Goal: Task Accomplishment & Management: Complete application form

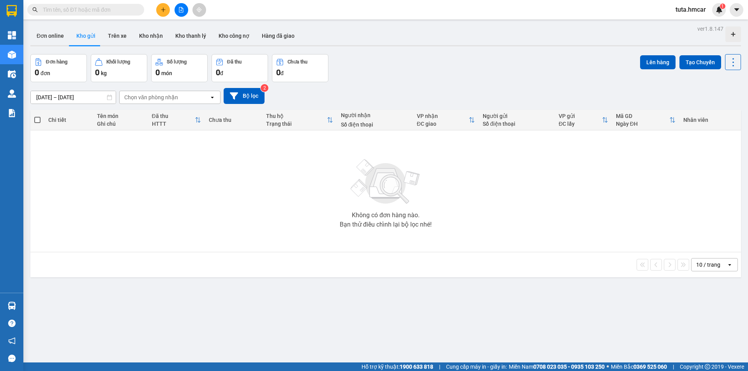
click at [437, 73] on div "Đơn hàng 0 đơn Khối lượng 0 kg Số lượng 0 món Đã thu 0 đ Chưa thu 0 đ Lên hàng …" at bounding box center [385, 68] width 710 height 28
click at [158, 8] on button at bounding box center [163, 10] width 14 height 14
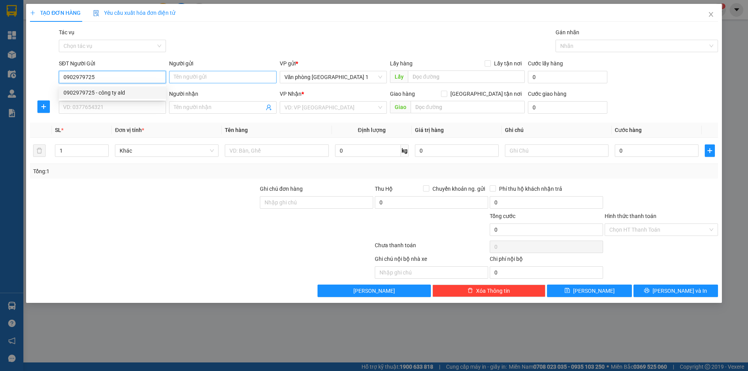
type input "0902979725"
click at [228, 78] on input "Người gửi" at bounding box center [222, 77] width 107 height 12
click at [125, 82] on input "0902979725" at bounding box center [112, 77] width 107 height 12
click at [130, 95] on div "0902979725 - công ty ald" at bounding box center [112, 92] width 98 height 9
type input "công ty ald"
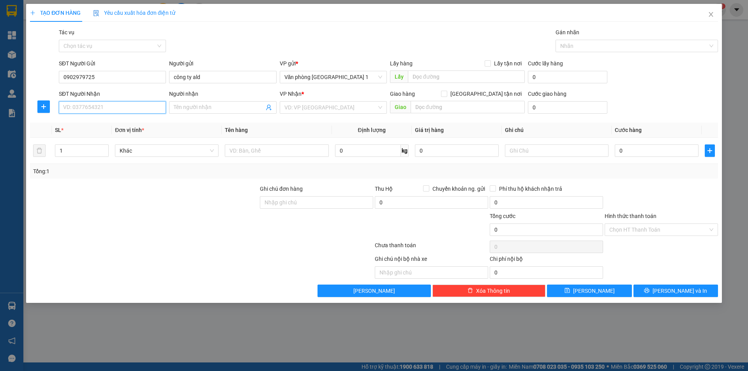
click at [105, 108] on input "SĐT Người Nhận" at bounding box center [112, 107] width 107 height 12
type input "0943115333"
click at [144, 119] on div "0943115333 - [GEOGRAPHIC_DATA]" at bounding box center [112, 123] width 98 height 9
type input "[PERSON_NAME]"
type input "Phong Nha"
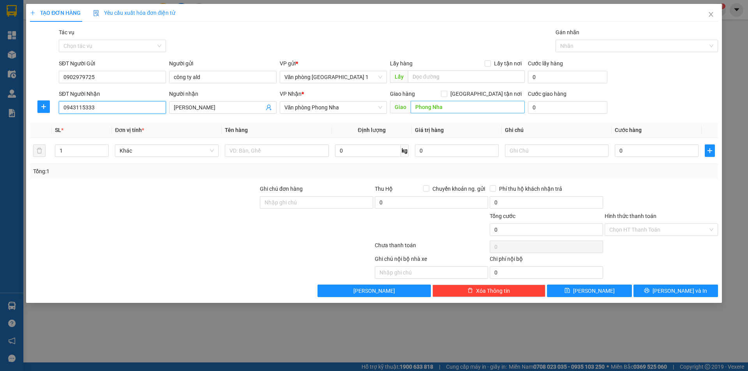
type input "0943115333"
click at [455, 106] on input "Phong Nha" at bounding box center [468, 107] width 114 height 12
type input "Chợ Tróoc"
click at [573, 110] on input "0" at bounding box center [567, 107] width 79 height 12
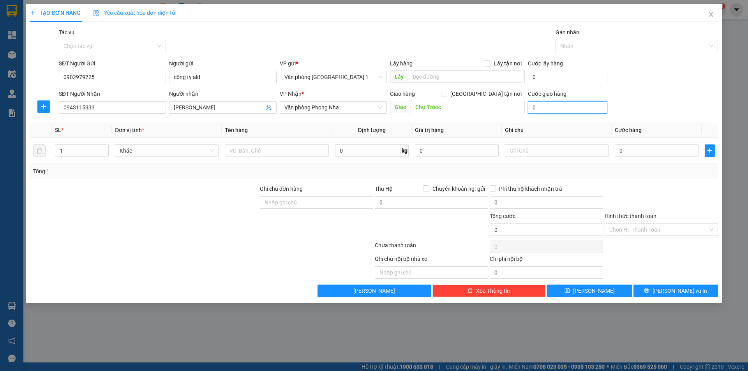
type input "1"
type input "15"
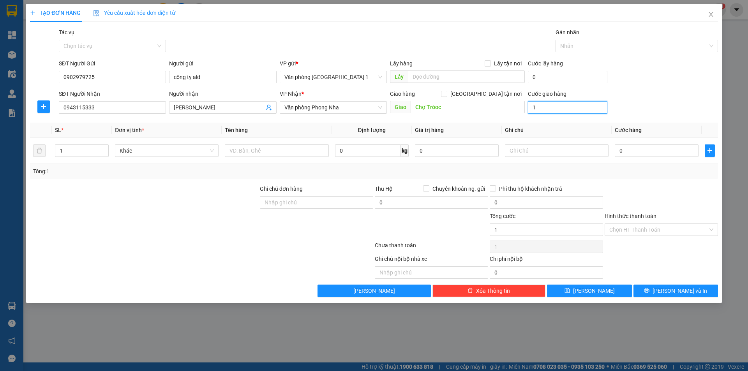
type input "15"
type input "150"
type input "150.000"
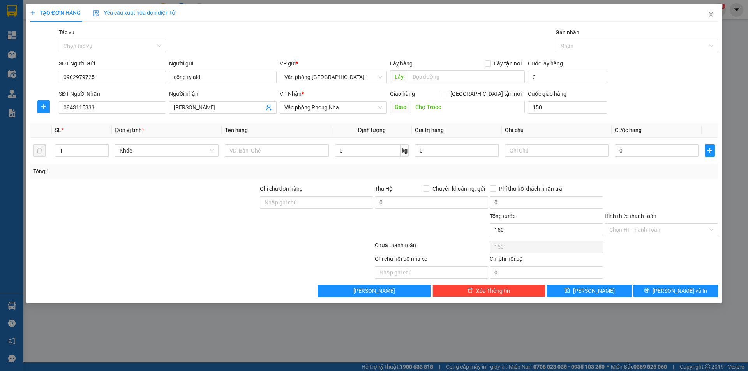
type input "150.000"
click at [664, 102] on div "SĐT Người Nhận 0943115333 Người nhận [PERSON_NAME] VP Nhận * Văn phòng Phong Nh…" at bounding box center [388, 103] width 662 height 27
click at [75, 150] on input "1" at bounding box center [81, 151] width 53 height 12
type input "3"
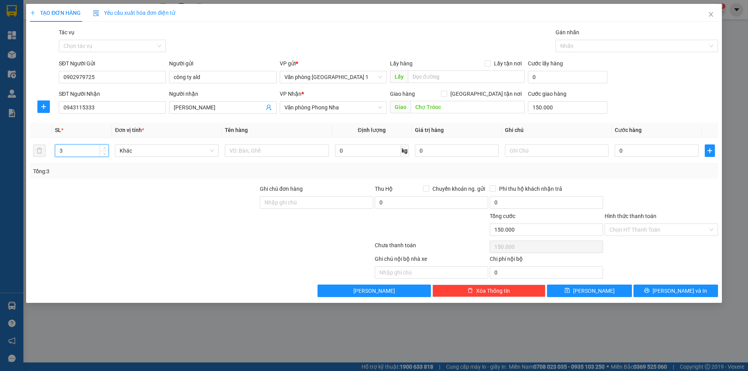
click at [206, 193] on div at bounding box center [144, 198] width 230 height 27
click at [640, 233] on input "Hình thức thanh toán" at bounding box center [658, 230] width 99 height 12
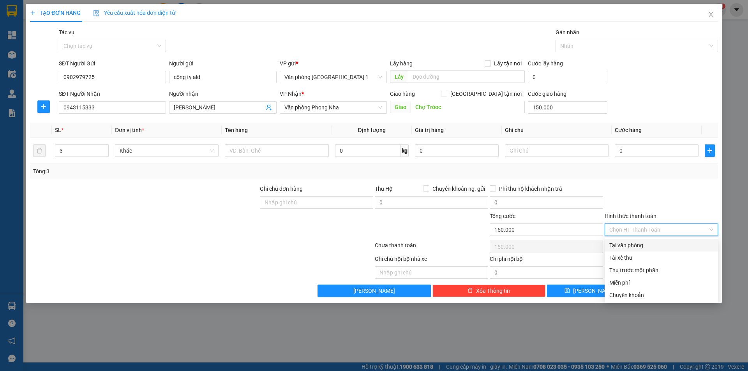
click at [632, 243] on div "Tại văn phòng" at bounding box center [661, 245] width 104 height 9
type input "0"
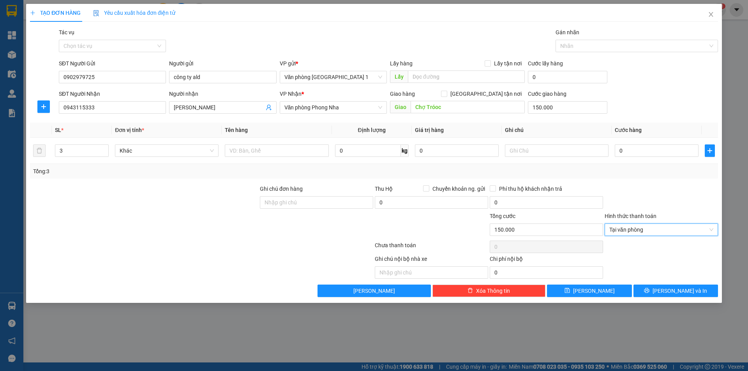
click at [629, 199] on div at bounding box center [661, 198] width 115 height 27
click at [598, 293] on span "[PERSON_NAME]" at bounding box center [594, 291] width 42 height 9
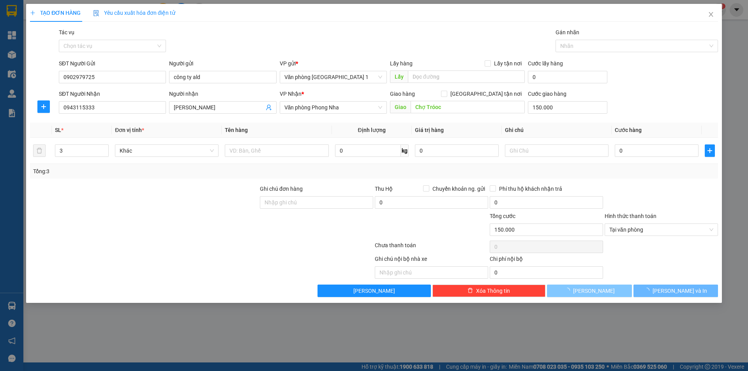
type input "0"
type input "1"
type input "0"
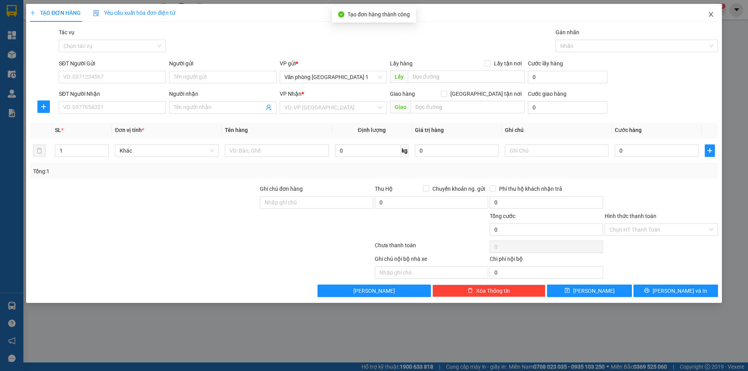
click at [710, 14] on icon "close" at bounding box center [711, 14] width 6 height 6
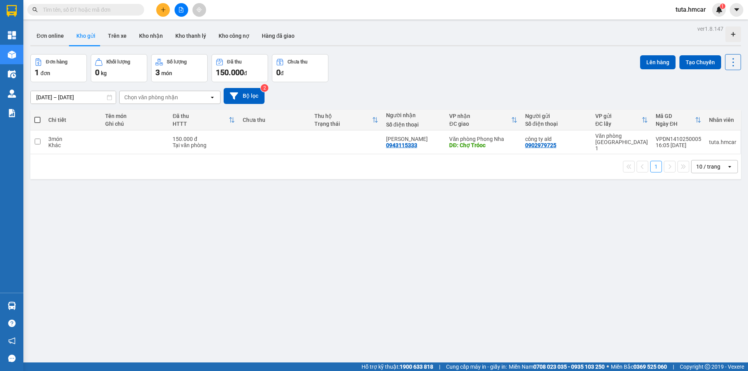
click at [167, 9] on button at bounding box center [163, 10] width 14 height 14
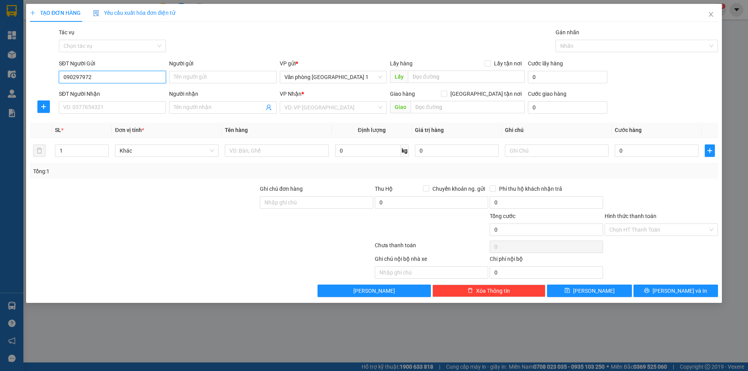
type input "0902979725"
click at [137, 93] on div "0902979725 - công ty ald" at bounding box center [112, 92] width 98 height 9
type input "công ty ald"
type input "0902979725"
click at [109, 106] on input "SĐT Người Nhận" at bounding box center [112, 107] width 107 height 12
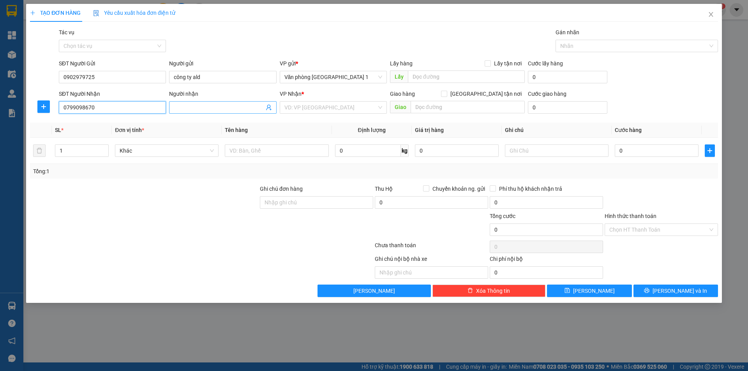
type input "0799098670"
click at [202, 111] on input "Người nhận" at bounding box center [219, 107] width 90 height 9
type input "h"
type input "Hải"
click at [328, 105] on input "search" at bounding box center [330, 108] width 92 height 12
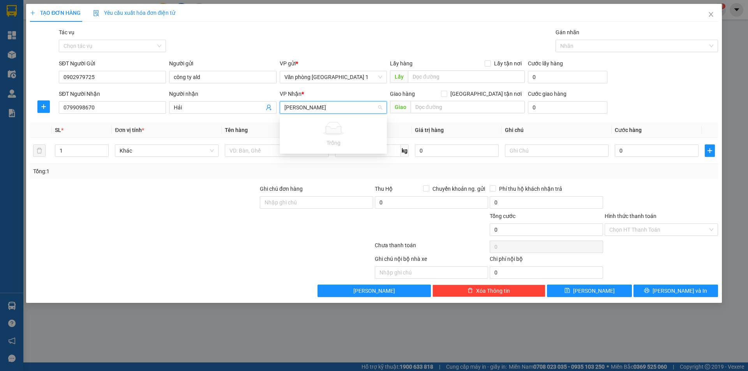
type input "X"
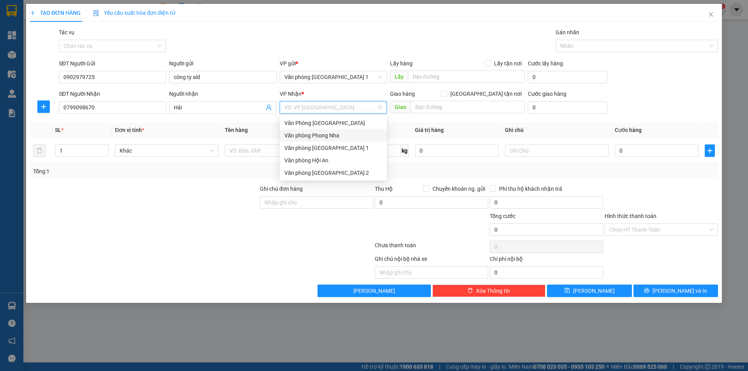
click at [338, 134] on div "Văn phòng Phong Nha" at bounding box center [333, 135] width 98 height 9
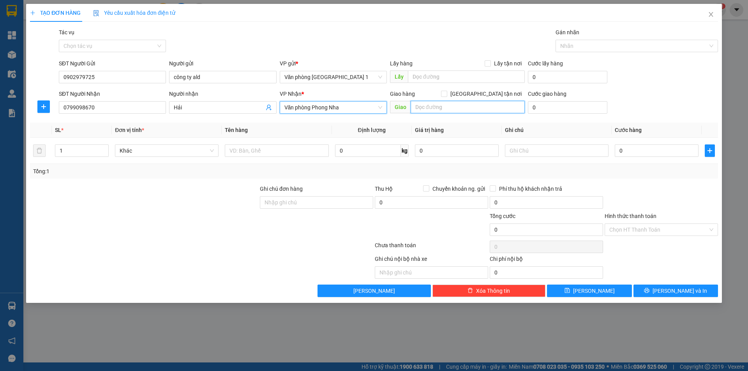
click at [426, 103] on input "text" at bounding box center [468, 107] width 114 height 12
type input "x"
type input "[PERSON_NAME]"
click at [568, 109] on input "0" at bounding box center [567, 107] width 79 height 12
type input "5"
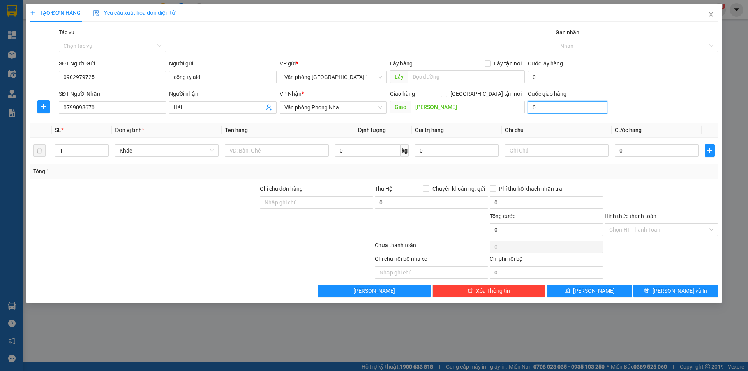
type input "5"
type input "50"
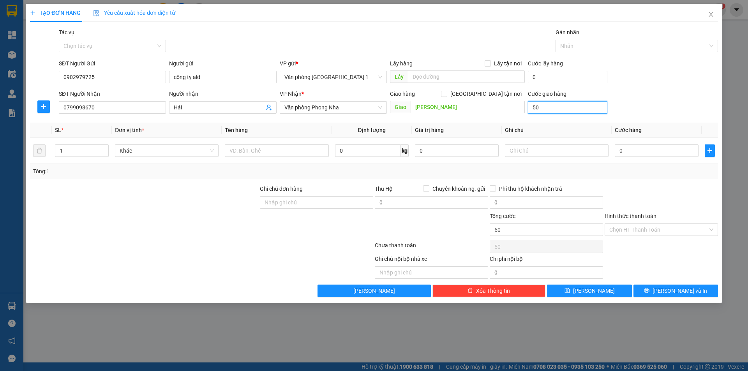
type input "500"
type input "5.000"
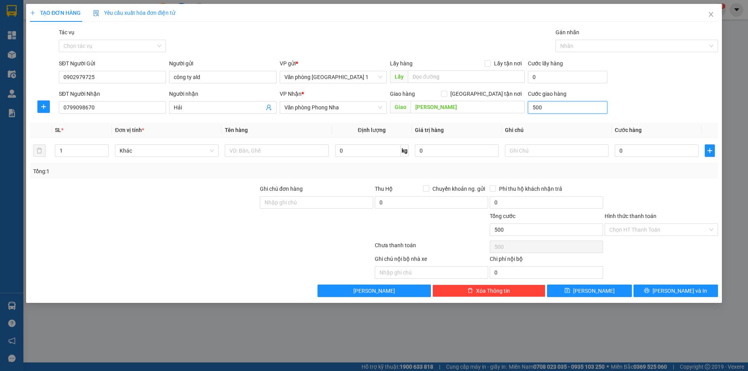
type input "5.000"
type input "50.000"
click at [558, 110] on input "50.000" at bounding box center [567, 107] width 79 height 12
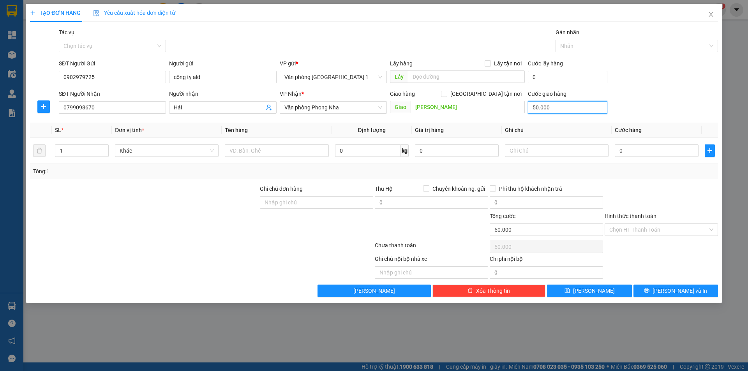
click at [558, 110] on input "50.000" at bounding box center [567, 107] width 79 height 12
type input "0"
click at [668, 99] on div "SĐT Người Nhận 0799098670 Người nhận Hải VP Nhận * Văn phòng Phong [GEOGRAPHIC_…" at bounding box center [388, 103] width 662 height 27
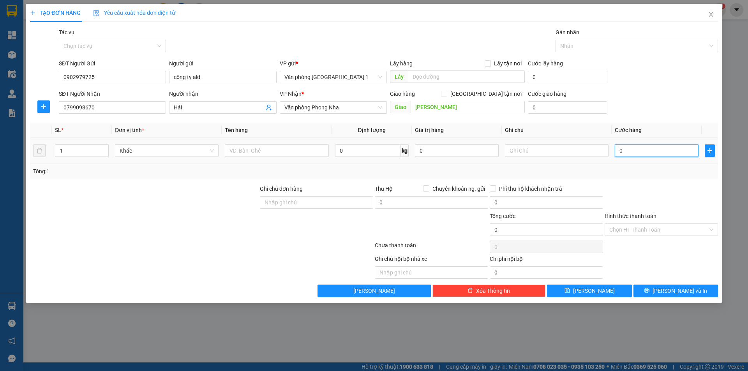
click at [641, 152] on input "0" at bounding box center [657, 150] width 84 height 12
type input "5"
type input "50"
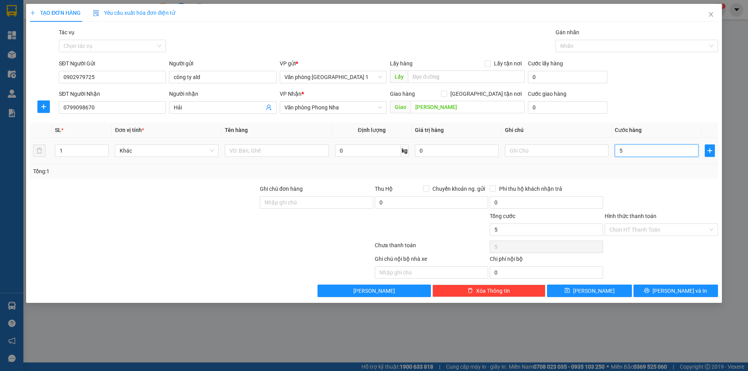
type input "50"
type input "500"
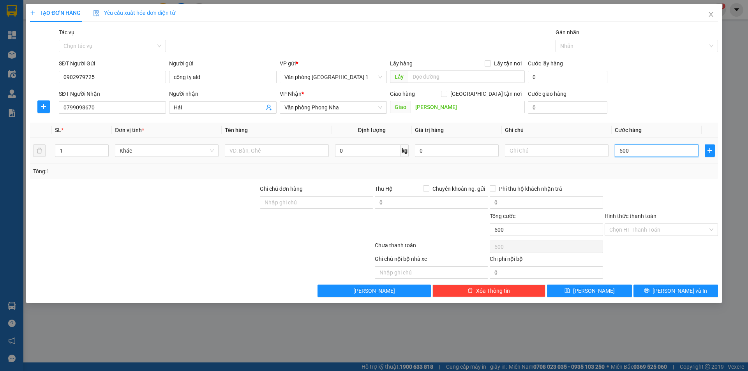
type input "5.000"
type input "50.000"
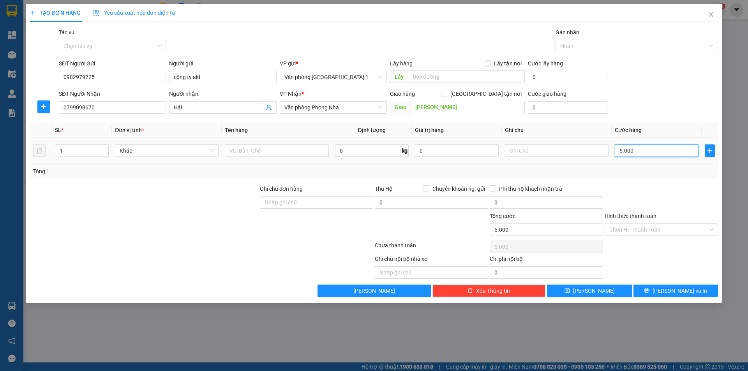
type input "50.000"
click at [655, 114] on div "SĐT Người Nhận 0799098670 Người nhận Hải VP Nhận * Văn phòng Phong [GEOGRAPHIC_…" at bounding box center [388, 103] width 662 height 27
click at [570, 291] on icon "save" at bounding box center [566, 290] width 5 height 5
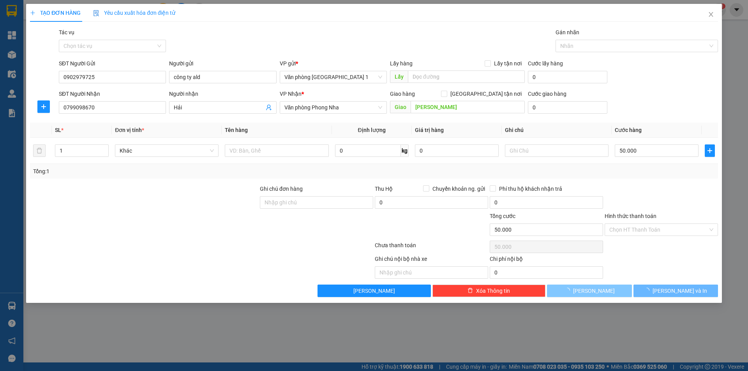
type input "0"
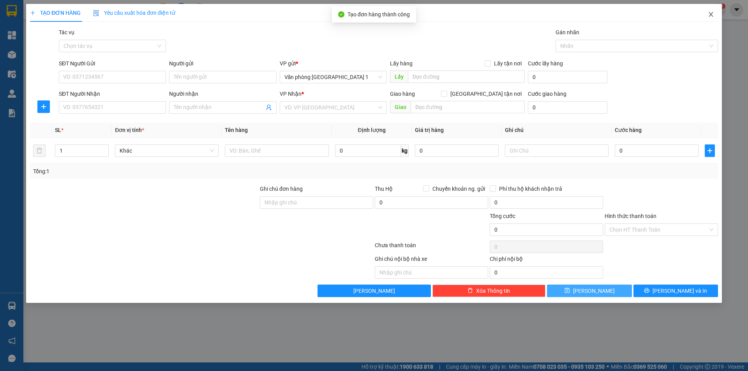
click at [708, 17] on icon "close" at bounding box center [711, 14] width 6 height 6
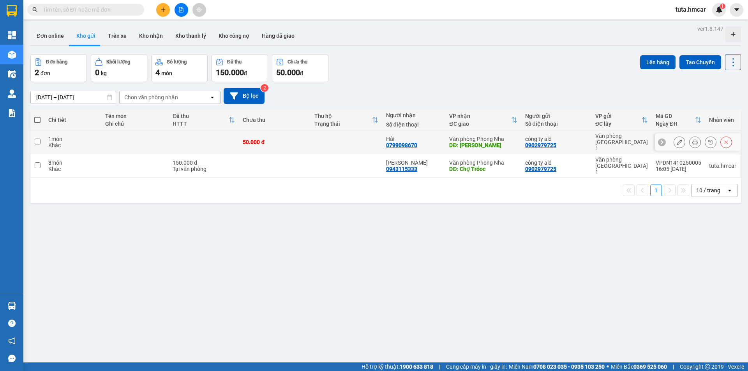
click at [39, 139] on input "checkbox" at bounding box center [38, 142] width 6 height 6
checkbox input "true"
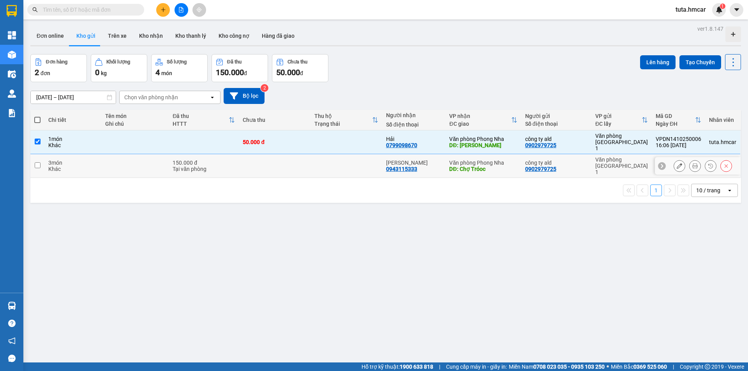
click at [35, 162] on input "checkbox" at bounding box center [38, 165] width 6 height 6
checkbox input "true"
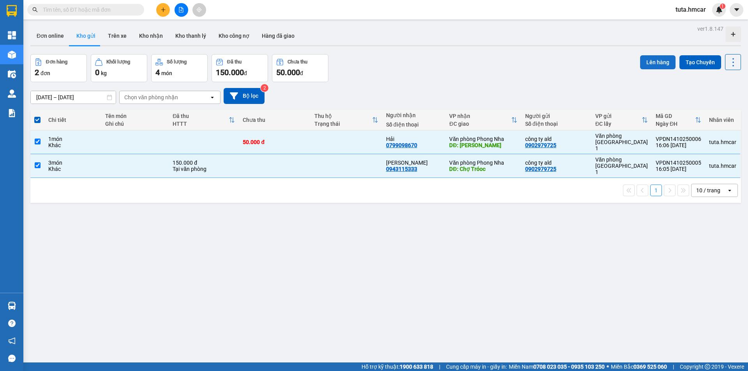
click at [655, 62] on button "Lên hàng" at bounding box center [657, 62] width 35 height 14
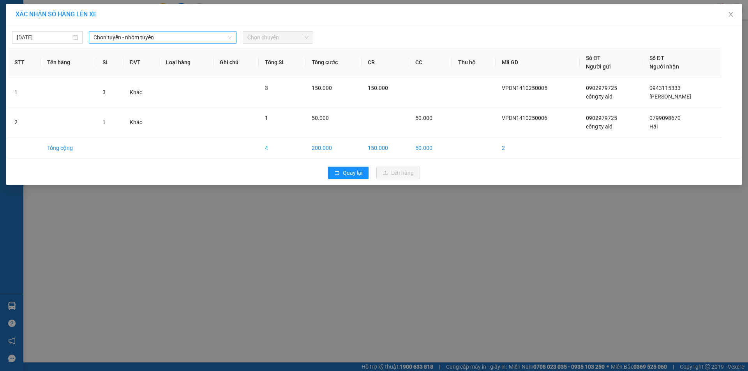
click at [168, 38] on span "Chọn tuyến - nhóm tuyến" at bounding box center [162, 38] width 138 height 12
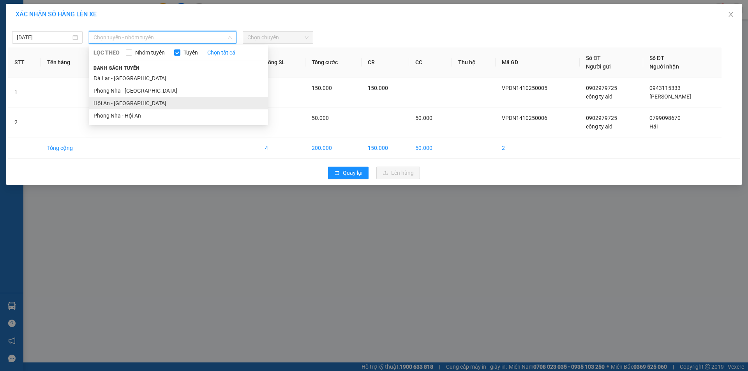
click at [134, 99] on li "Hội An - [GEOGRAPHIC_DATA]" at bounding box center [178, 103] width 179 height 12
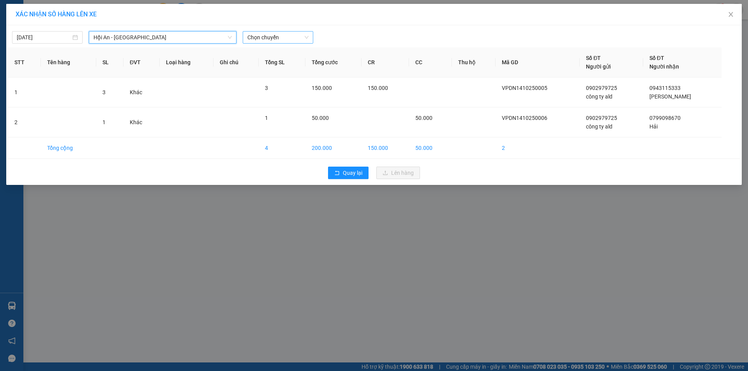
click at [263, 39] on span "Chọn chuyến" at bounding box center [277, 38] width 61 height 12
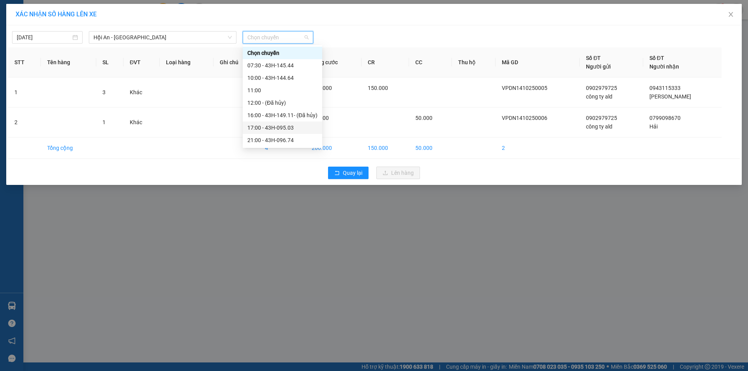
click at [272, 129] on div "17:00 - 43H-095.03" at bounding box center [282, 127] width 70 height 9
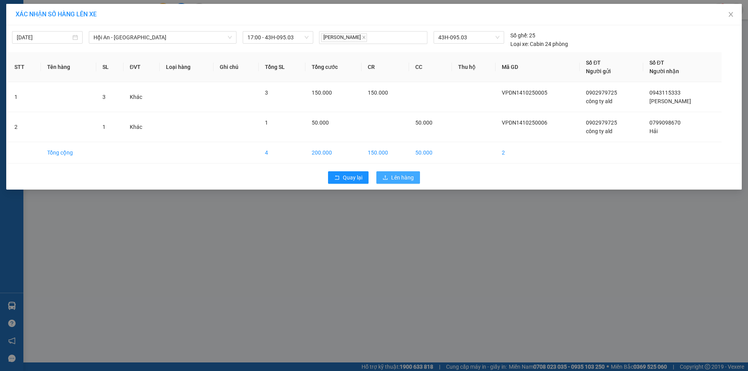
click at [396, 178] on span "Lên hàng" at bounding box center [402, 177] width 23 height 9
